Goal: Task Accomplishment & Management: Complete application form

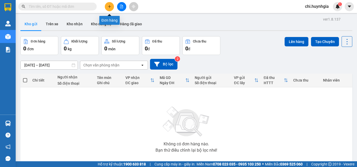
click at [112, 6] on button at bounding box center [109, 6] width 9 height 9
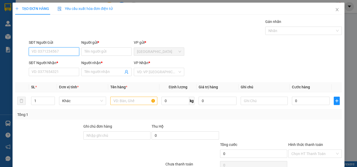
click at [54, 48] on input "SĐT Người Gửi" at bounding box center [54, 52] width 50 height 8
type input "0865020375"
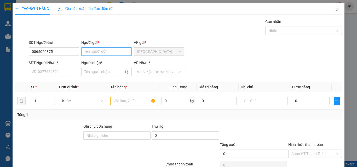
click at [98, 52] on input "Người gửi *" at bounding box center [106, 52] width 50 height 8
type input "U"
type input "ÚT ĐEN"
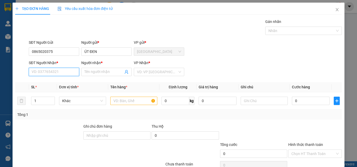
click at [54, 73] on input "SĐT Người Nhận *" at bounding box center [54, 72] width 50 height 8
type input "0889999081"
click at [66, 83] on div "0889999081 - TIẾN PHÁT" at bounding box center [54, 83] width 44 height 6
type input "TIẾN PHÁT"
type input "0889999081"
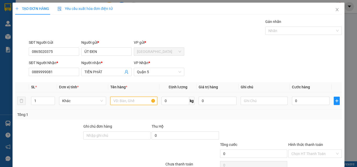
click at [130, 101] on input "text" at bounding box center [133, 101] width 47 height 8
click at [117, 102] on input "PB3.550" at bounding box center [133, 101] width 47 height 8
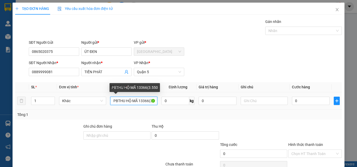
click at [116, 102] on input "PBTHU HỘ MÃ 13366(3.550" at bounding box center [133, 101] width 47 height 8
type input "PB THU HỘ MÃ 13366(3.550"
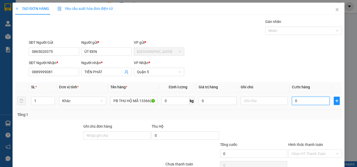
click at [309, 101] on input "0" at bounding box center [311, 101] width 38 height 8
type input "3"
type input "30"
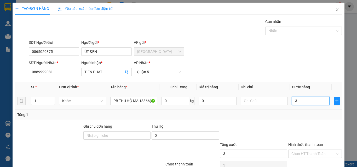
type input "30"
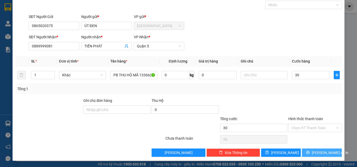
type input "30.000"
click at [309, 152] on icon "printer" at bounding box center [307, 152] width 3 height 3
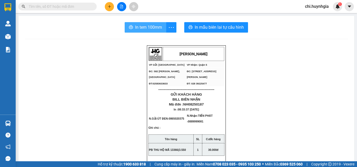
click at [144, 24] on span "In tem 100mm" at bounding box center [148, 27] width 27 height 7
